Goal: Use online tool/utility: Utilize a website feature to perform a specific function

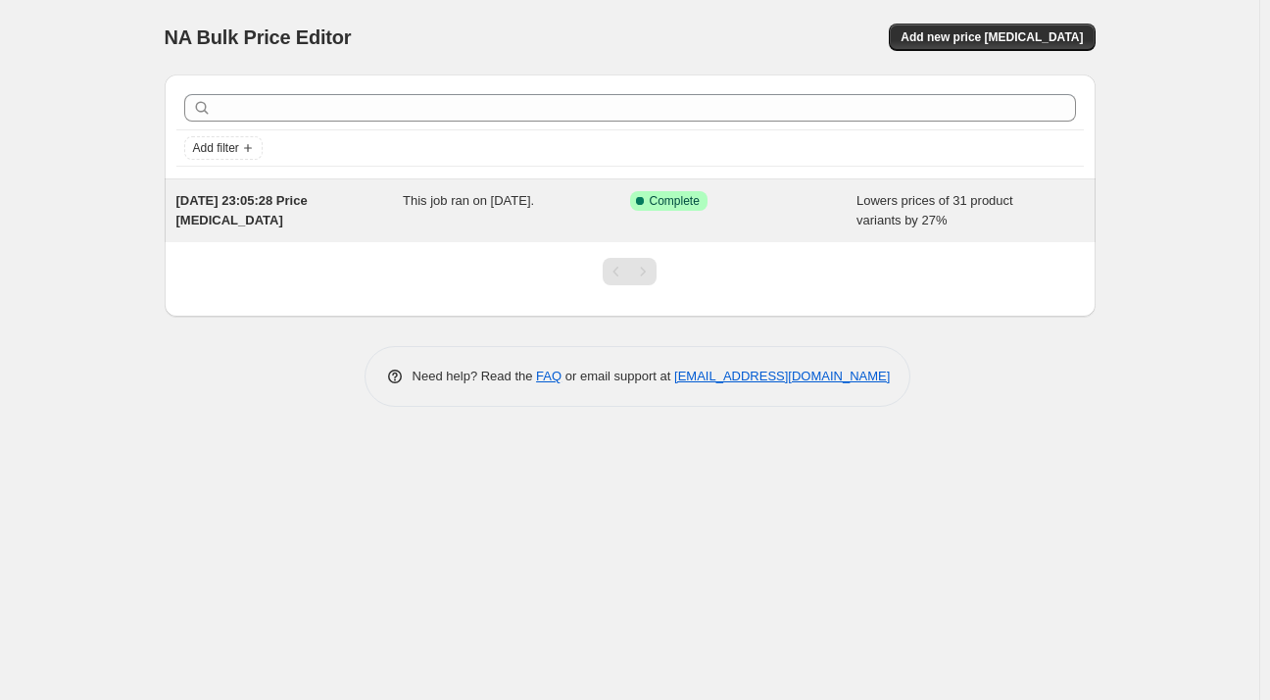
click at [494, 209] on div "This job ran on [DATE]." at bounding box center [516, 210] width 227 height 39
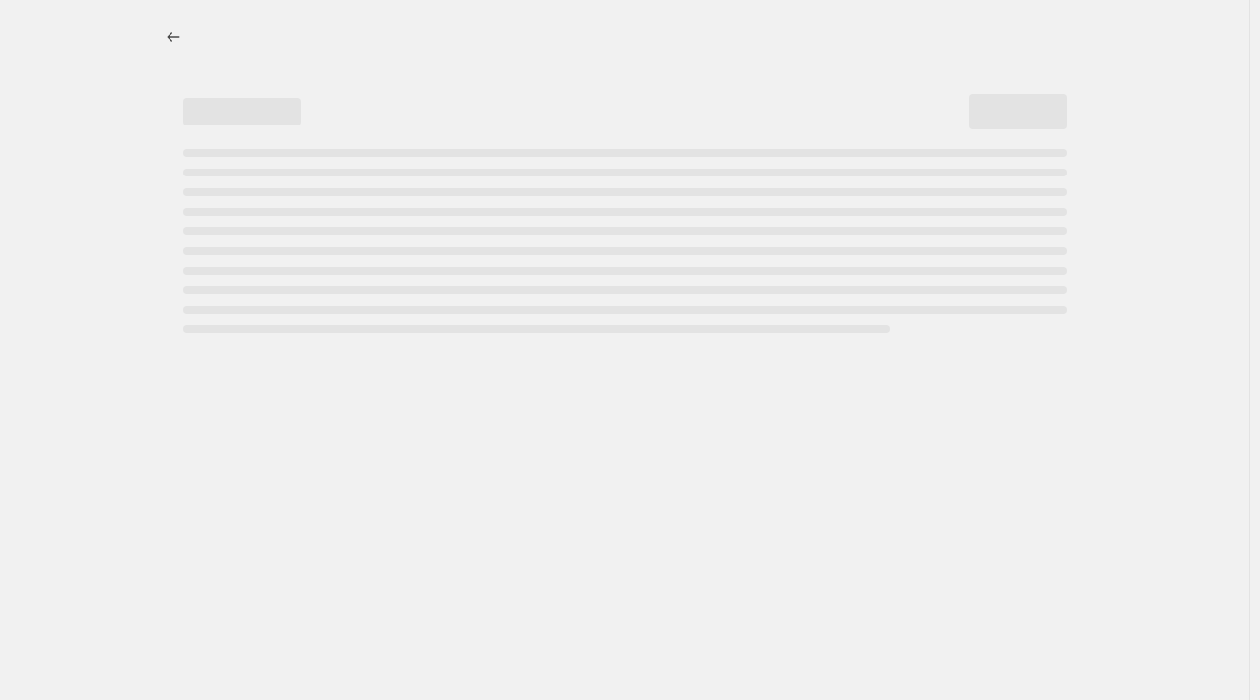
select select "percentage"
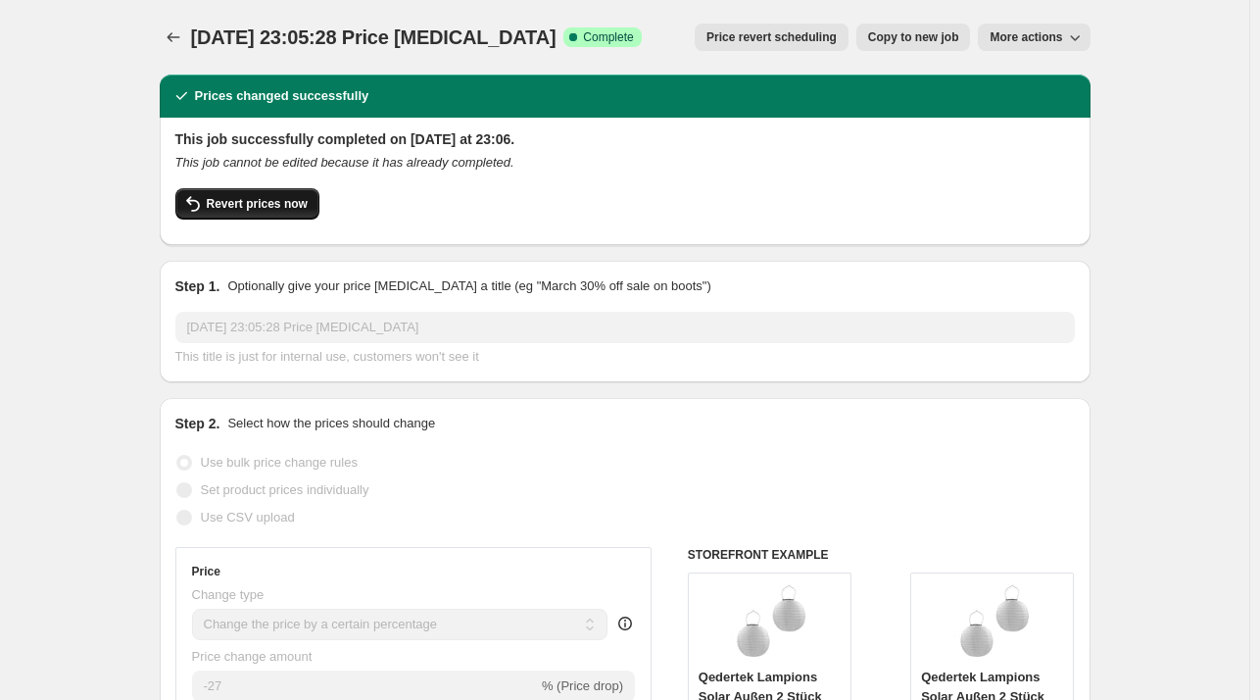
click at [308, 209] on button "Revert prices now" at bounding box center [247, 203] width 144 height 31
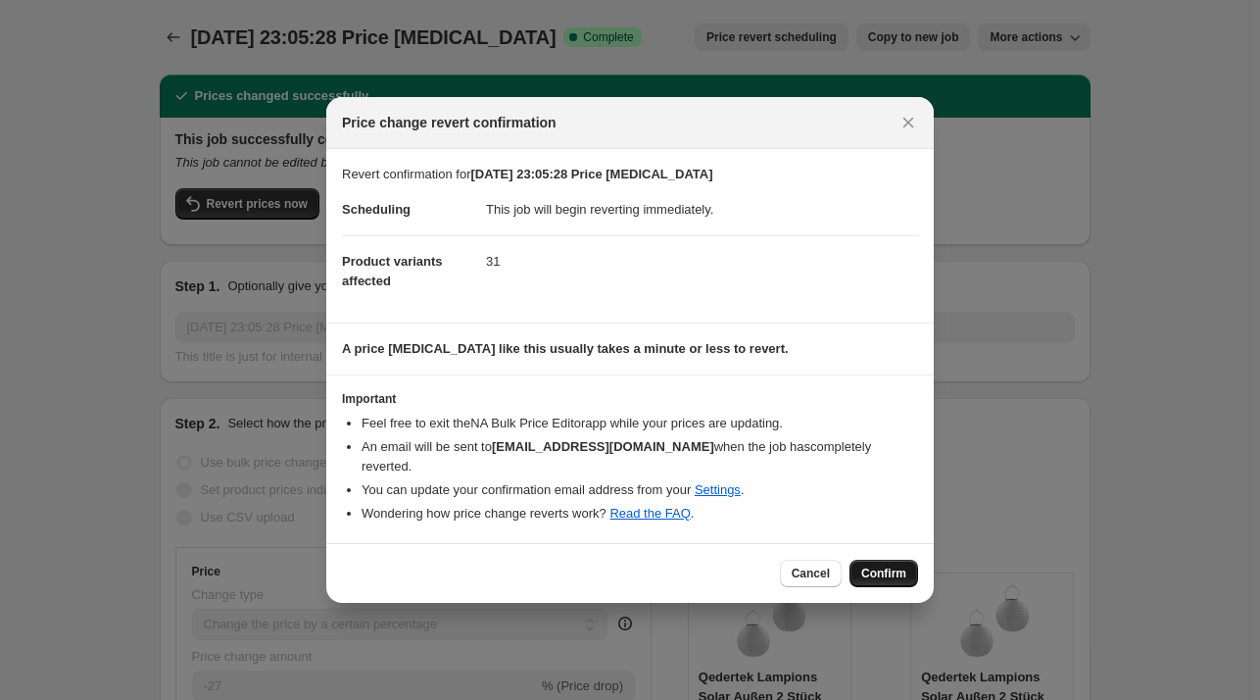
click at [906, 559] on button "Confirm" at bounding box center [884, 572] width 69 height 27
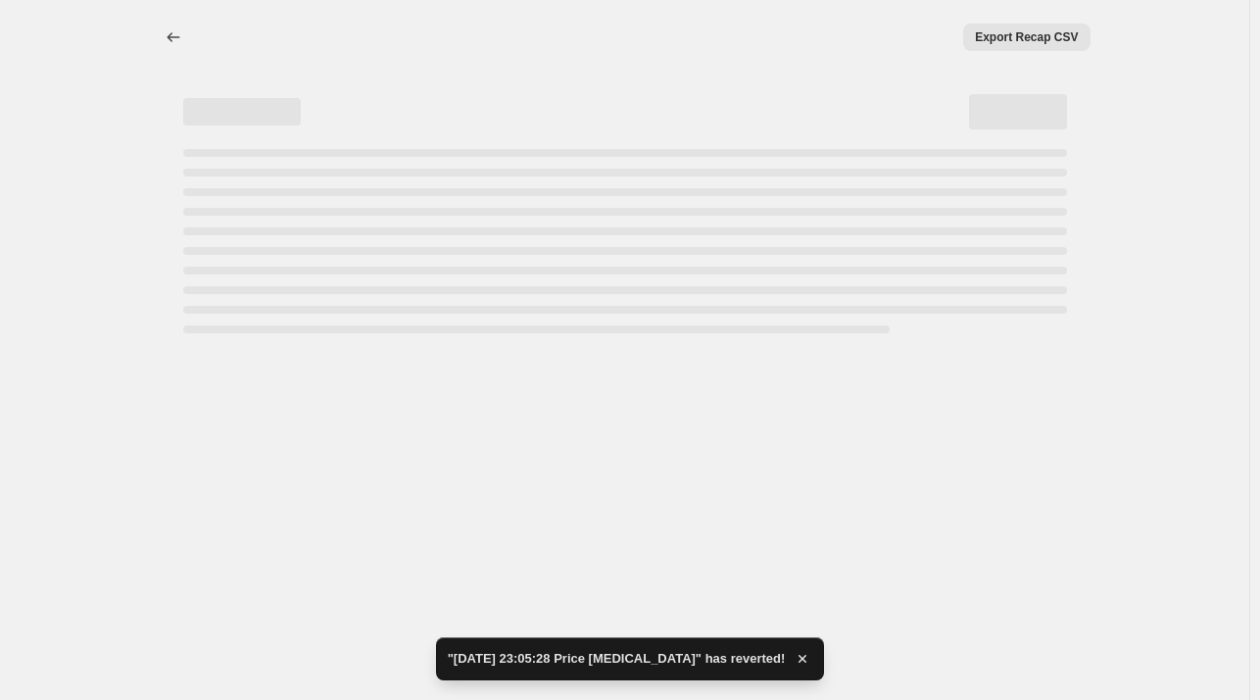
select select "percentage"
